Goal: Transaction & Acquisition: Purchase product/service

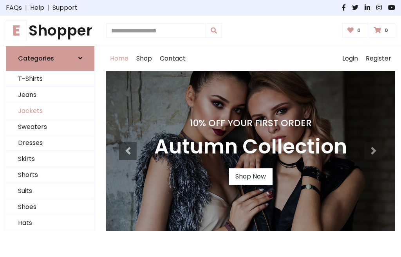
click at [50, 111] on link "Jackets" at bounding box center [50, 111] width 88 height 16
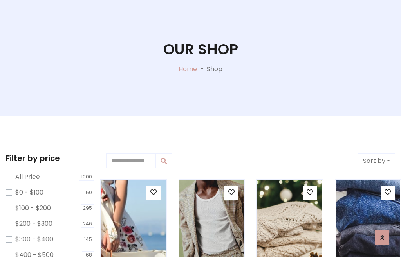
scroll to position [40, 0]
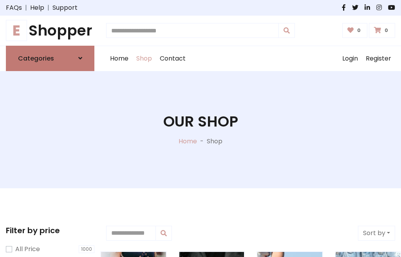
click at [50, 58] on h6 "Categories" at bounding box center [36, 58] width 36 height 7
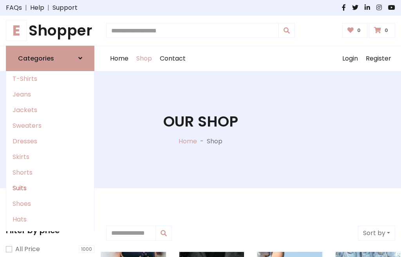
click at [50, 188] on link "Suits" at bounding box center [50, 189] width 88 height 16
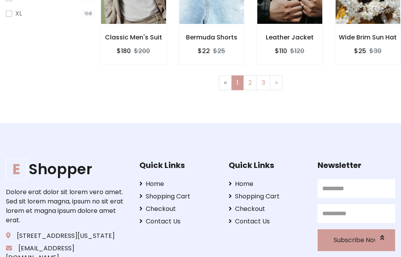
scroll to position [40, 0]
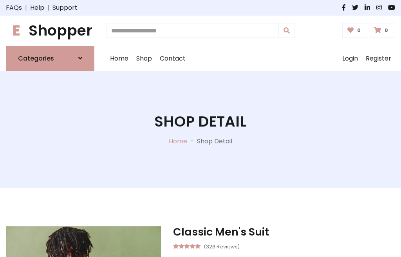
scroll to position [730, 0]
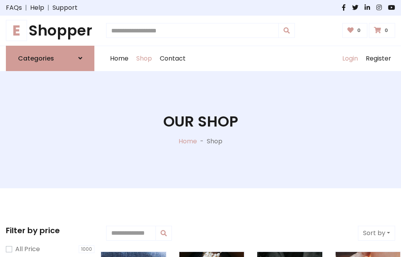
click at [349, 58] on link "Login" at bounding box center [349, 58] width 23 height 25
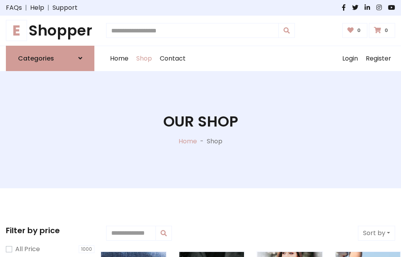
scroll to position [40, 0]
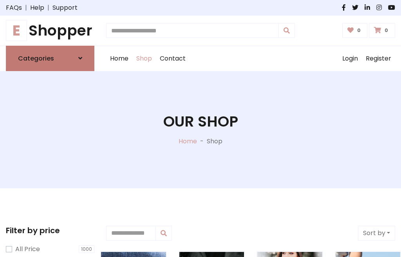
click at [80, 58] on icon at bounding box center [80, 58] width 4 height 6
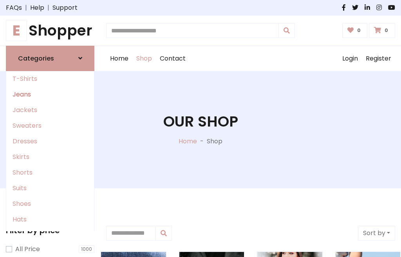
click at [50, 94] on link "Jeans" at bounding box center [50, 95] width 88 height 16
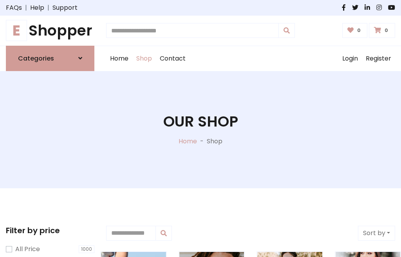
scroll to position [40, 0]
